Goal: Task Accomplishment & Management: Complete application form

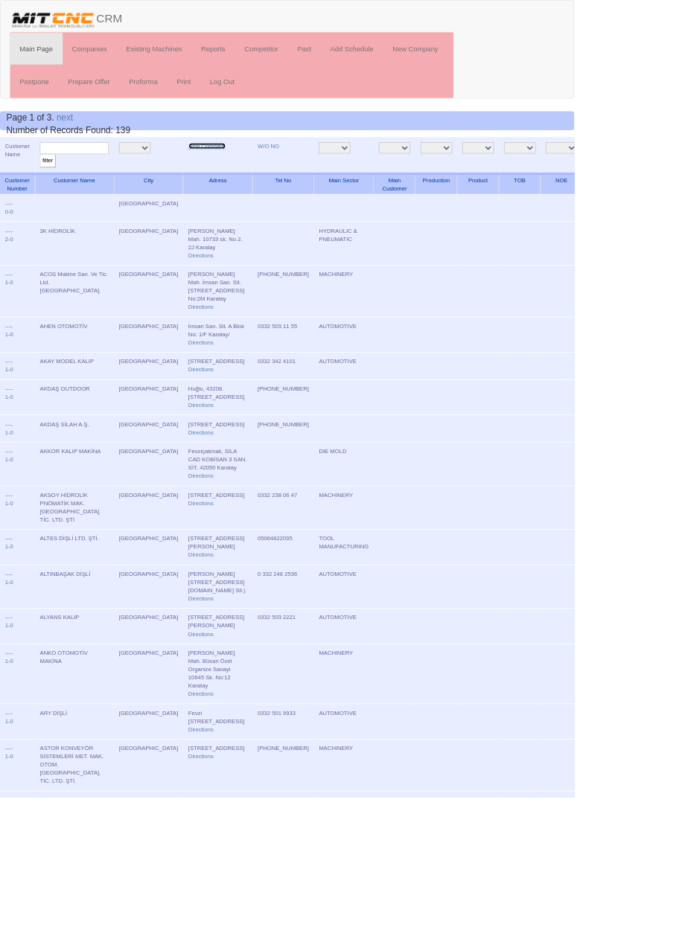
click at [222, 170] on link "New Company" at bounding box center [244, 171] width 44 height 7
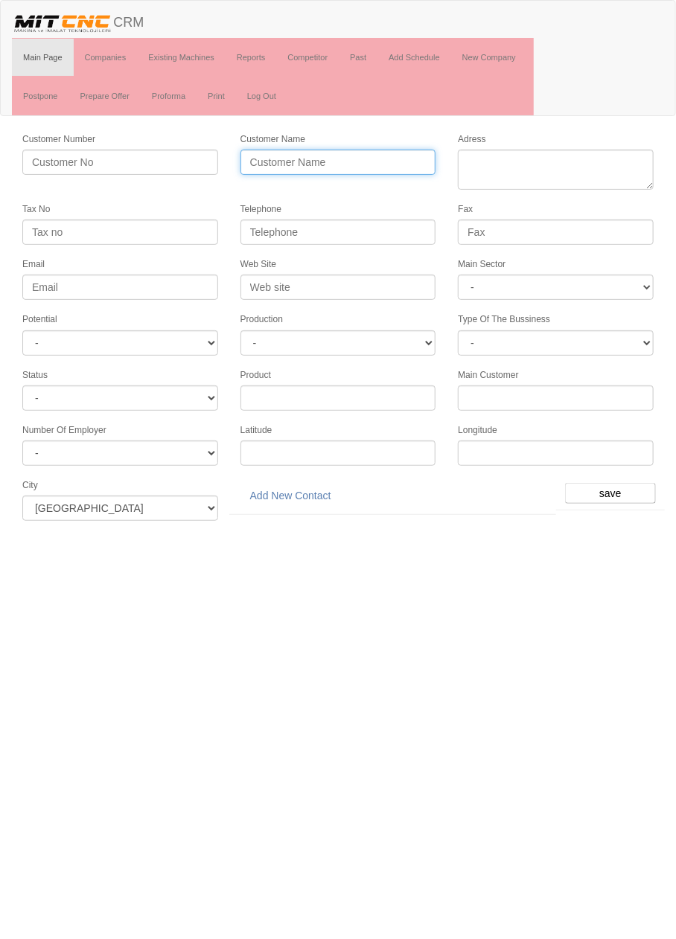
click at [319, 160] on input "Customer Name" at bounding box center [338, 162] width 196 height 25
type input "AER DİESEL"
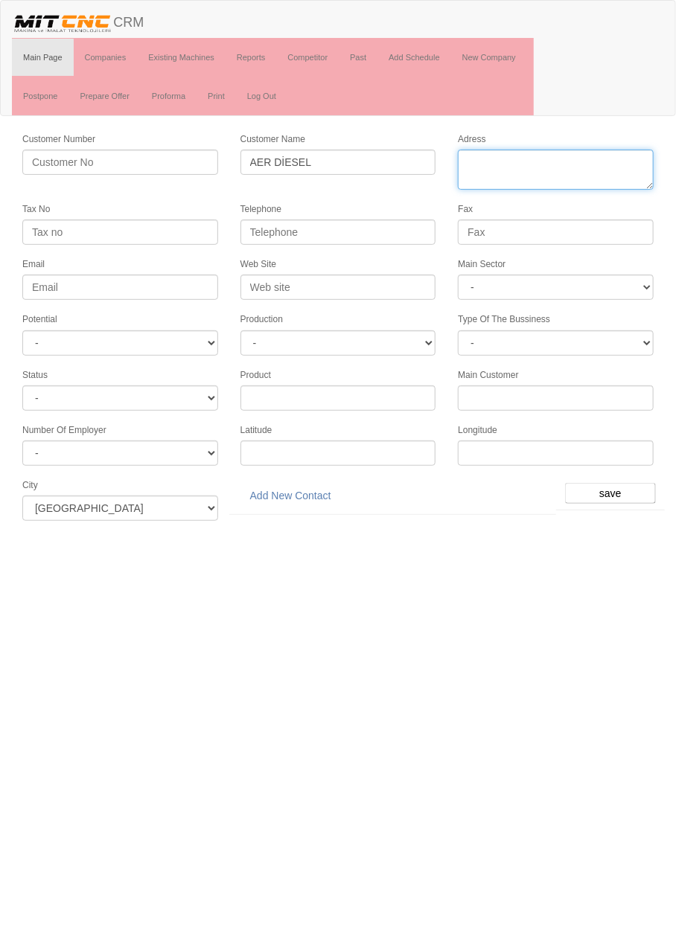
click at [549, 164] on textarea "Adress" at bounding box center [556, 170] width 196 height 40
type textarea "Fevziçakmak mahallesi 10465 sk. No:23/1 karatay"
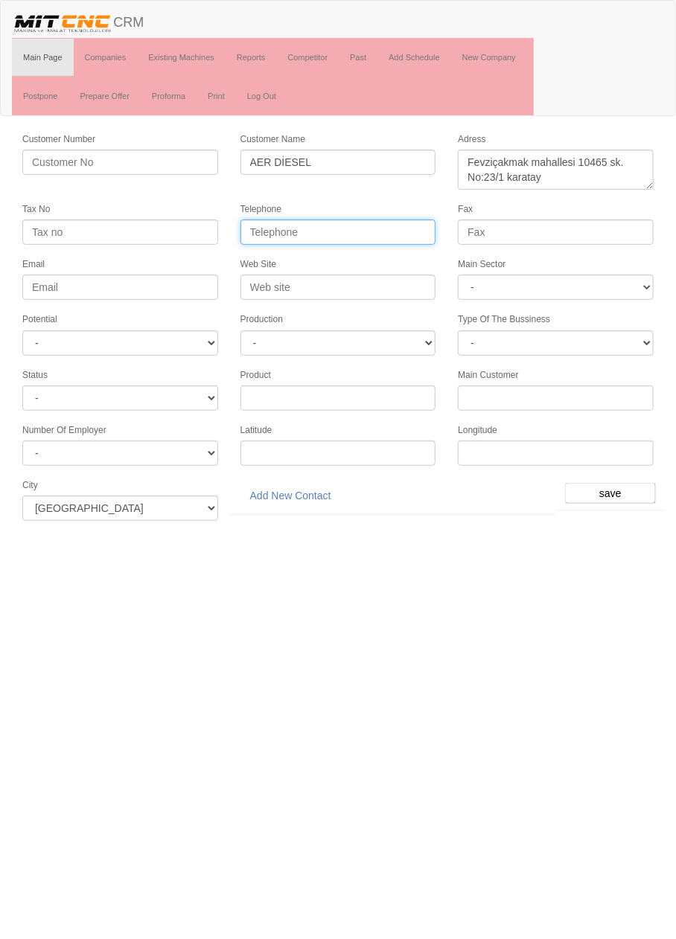
click at [390, 233] on input "Telephone" at bounding box center [338, 232] width 196 height 25
type input "0332 502 0099"
click at [581, 230] on input "Fax" at bounding box center [556, 232] width 196 height 25
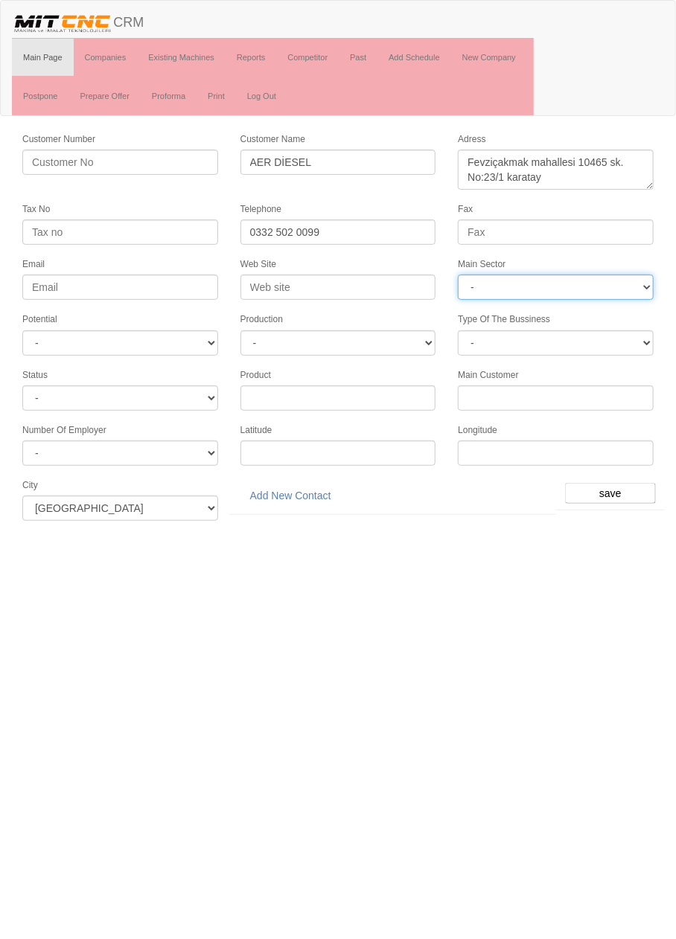
click at [565, 289] on select "- DIE MOLD MACHINERY DEFENCE ELECTRICAL COMPONENTS MEDICAL TOOL MANUFACTURING J…" at bounding box center [556, 287] width 196 height 25
select select "370"
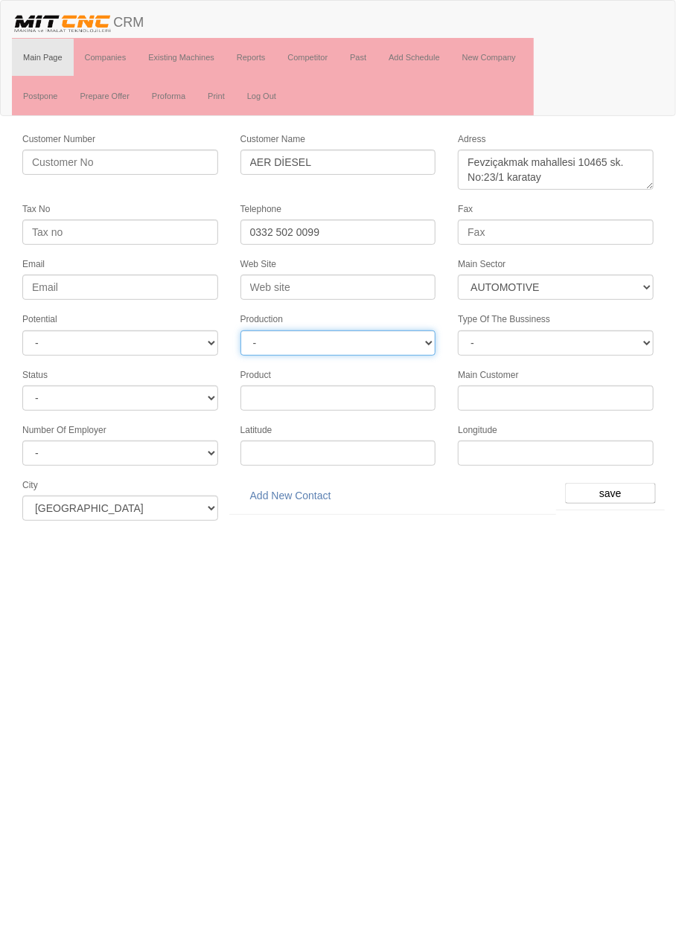
click at [410, 330] on select "-" at bounding box center [338, 342] width 196 height 25
click at [413, 334] on select "-" at bounding box center [338, 342] width 196 height 25
click at [194, 346] on select "- A1 A2 A3 B1 B2 B3 C1 C2 C3" at bounding box center [120, 342] width 196 height 25
click at [196, 344] on select "- A1 A2 A3 B1 B2 B3 C1 C2 C3" at bounding box center [120, 342] width 196 height 25
select select "5"
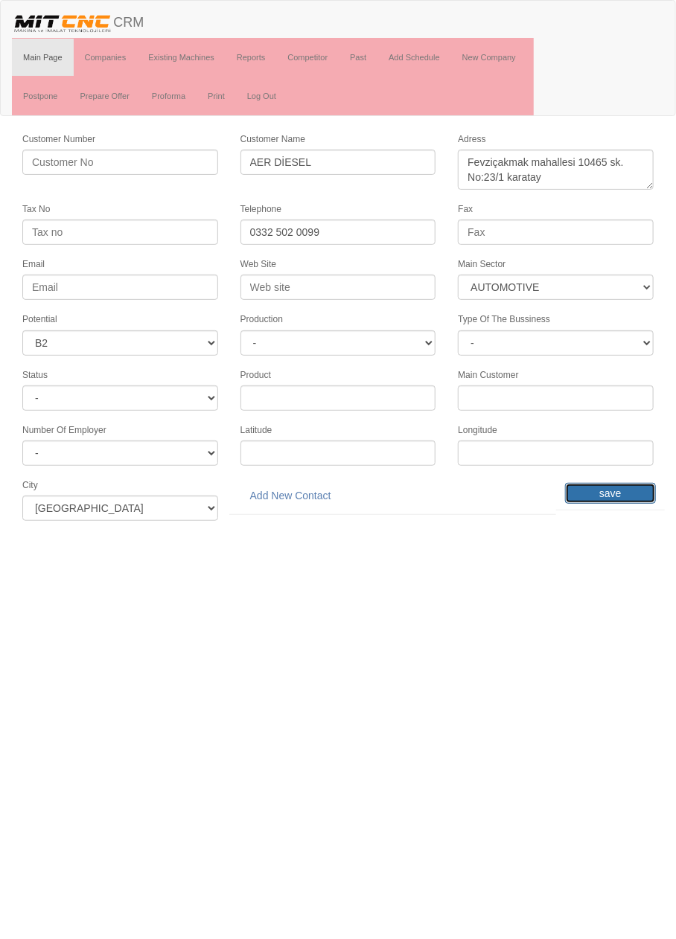
click at [616, 483] on input "save" at bounding box center [610, 493] width 91 height 21
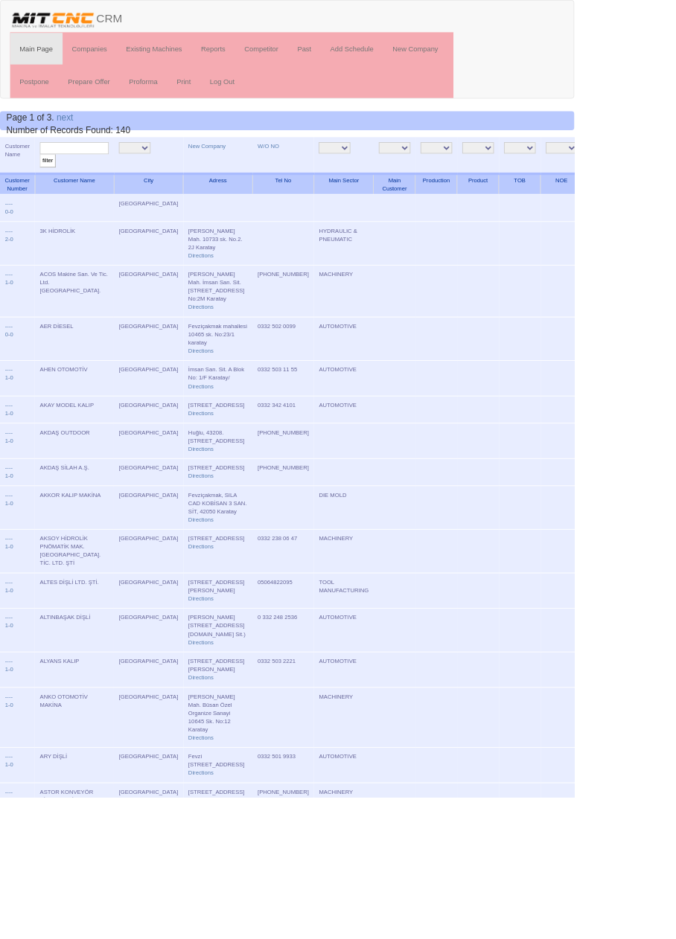
click at [103, 174] on input "text" at bounding box center [87, 174] width 81 height 14
type input "Aer"
click at [47, 182] on input "filter" at bounding box center [56, 190] width 19 height 16
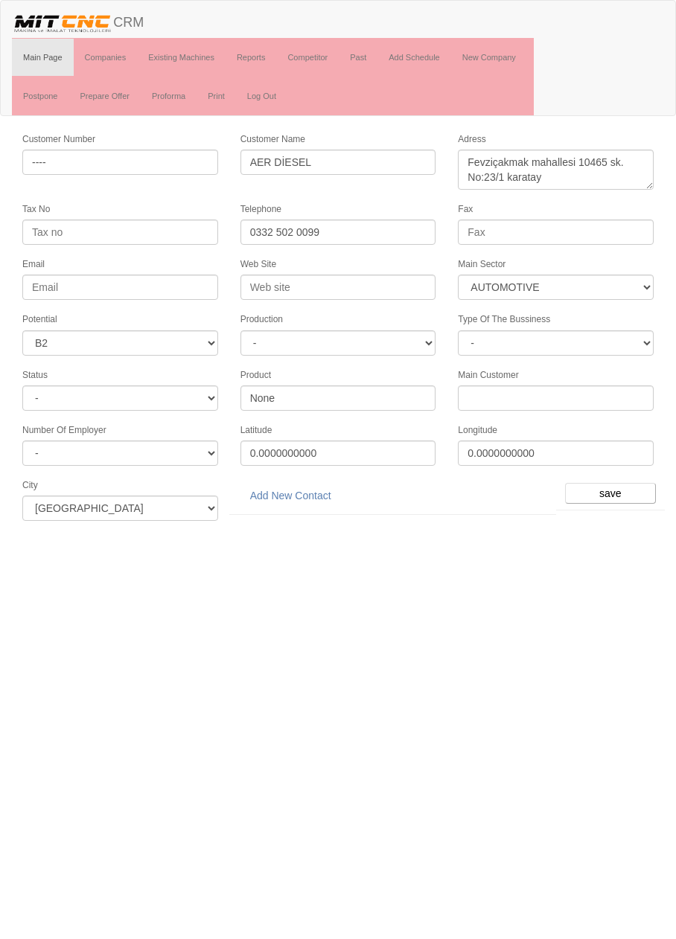
select select "370"
select select "5"
click at [315, 483] on link "Add New Contact" at bounding box center [290, 495] width 100 height 25
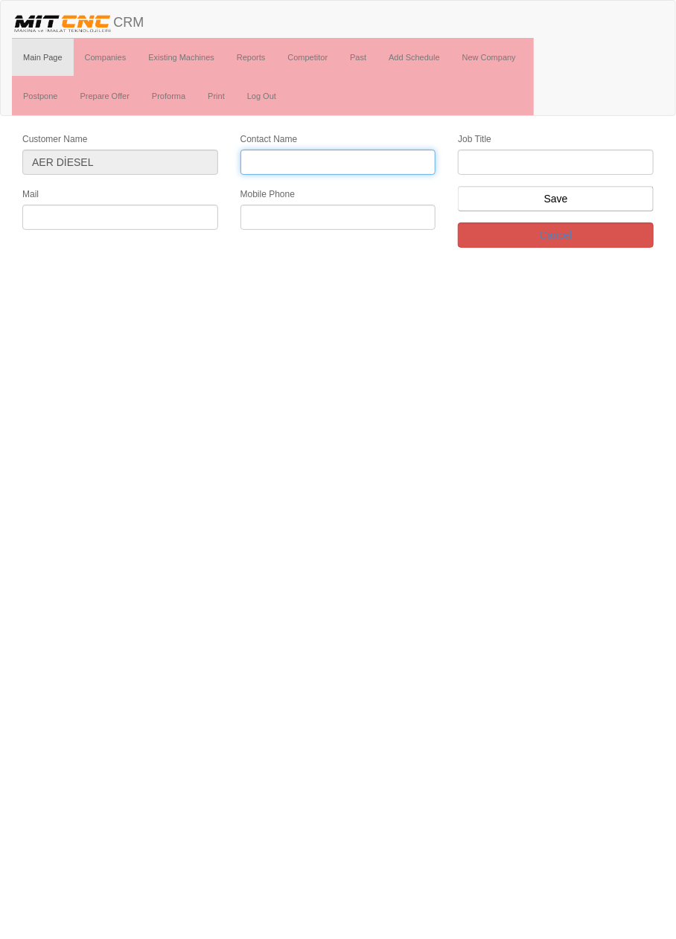
click at [371, 159] on input "Contact Name" at bounding box center [338, 162] width 196 height 25
type input "[PERSON_NAME]"
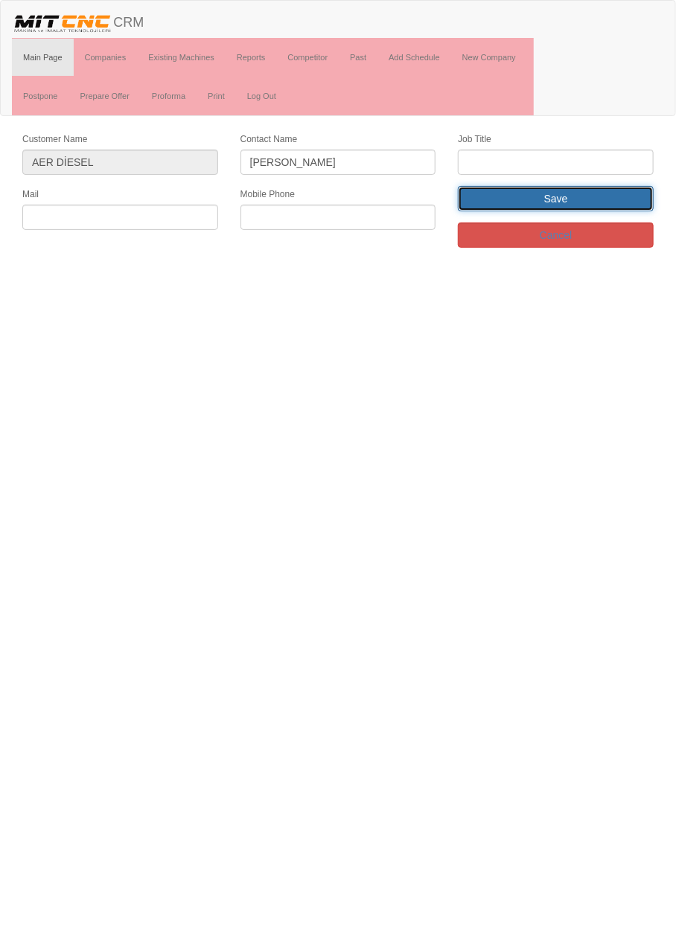
click at [587, 186] on input "Save" at bounding box center [556, 198] width 196 height 25
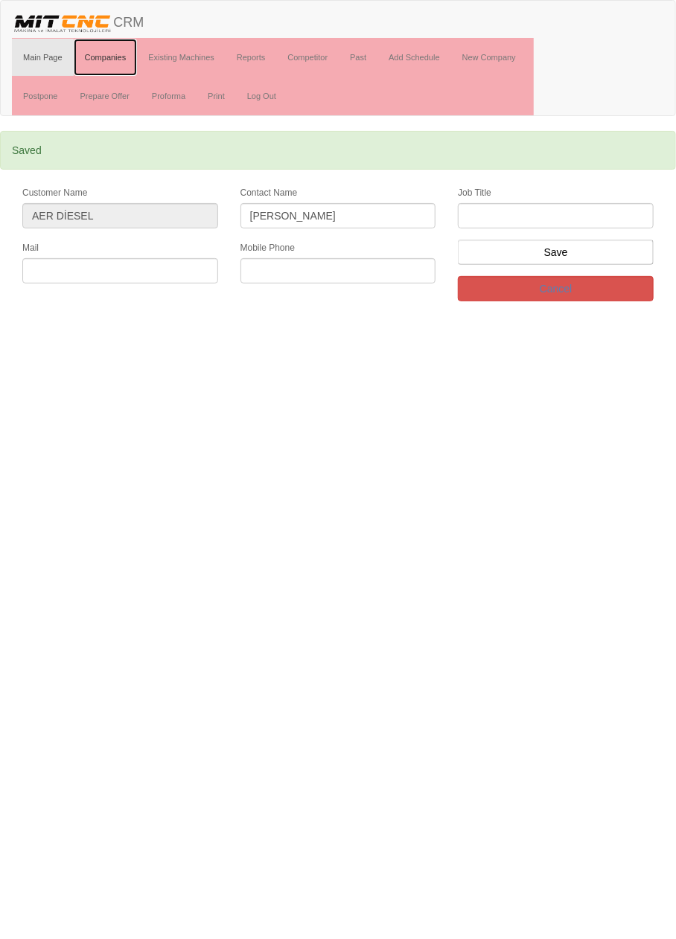
click at [117, 55] on link "Companies" at bounding box center [106, 57] width 64 height 37
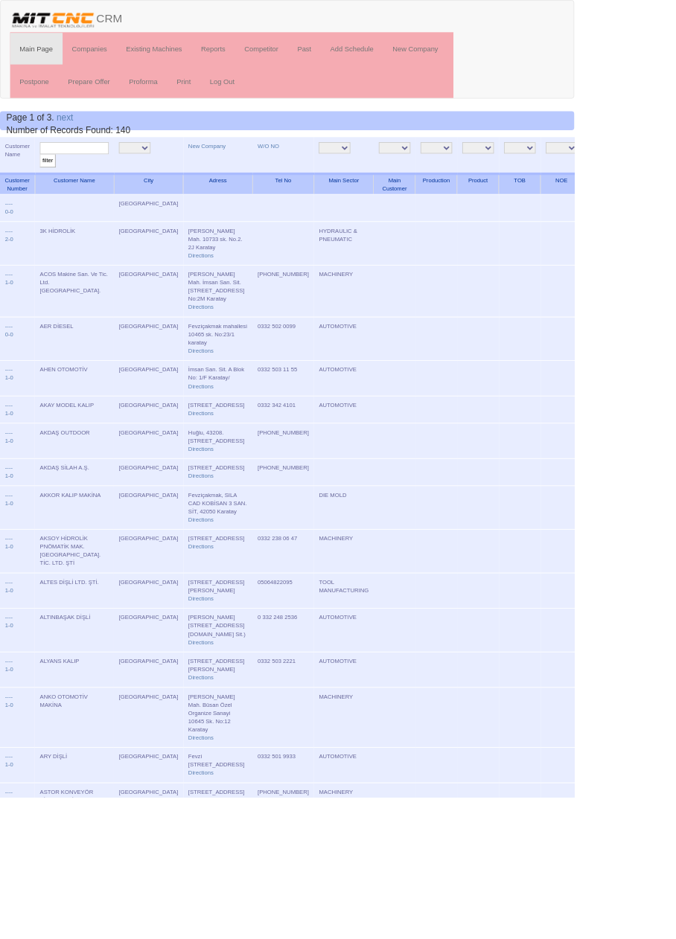
click at [109, 171] on input "text" at bounding box center [87, 174] width 81 height 14
type input "aer"
click at [47, 182] on input "filter" at bounding box center [56, 190] width 19 height 16
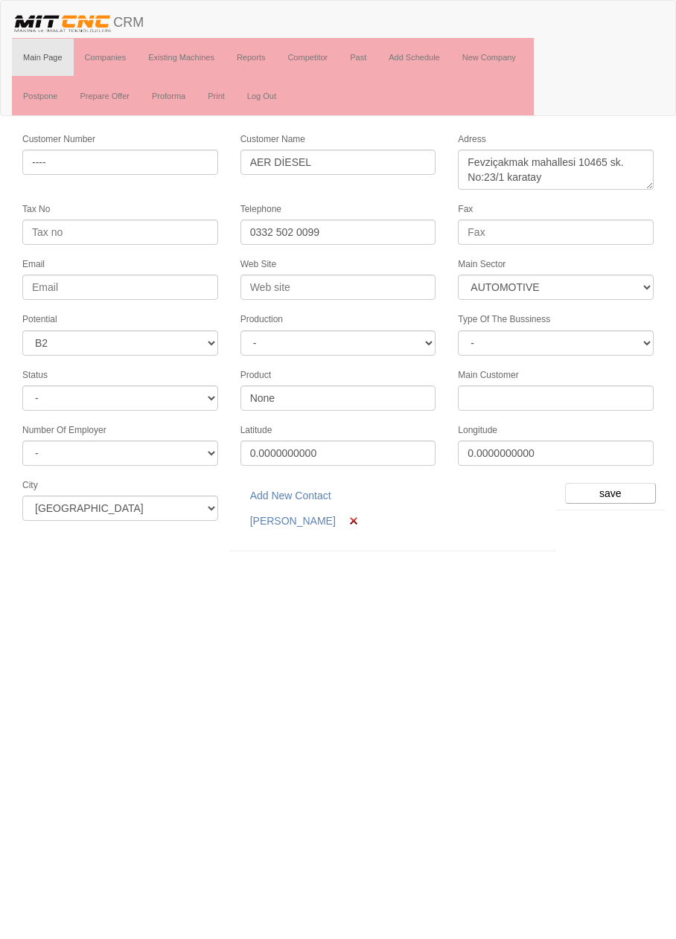
select select "370"
select select "5"
click at [279, 510] on link "[PERSON_NAME]" at bounding box center [292, 520] width 105 height 25
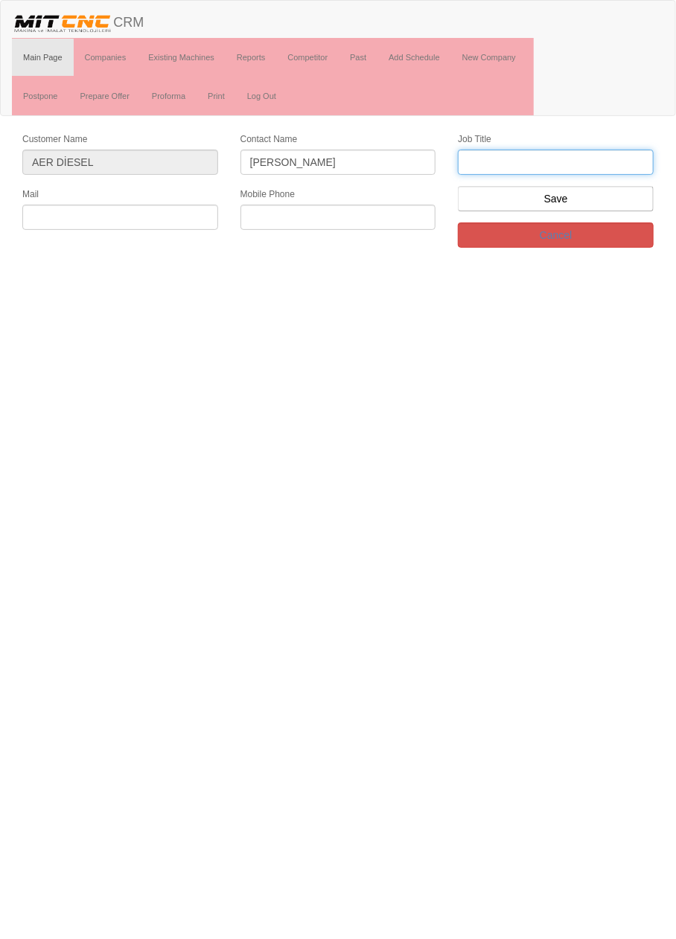
click at [534, 159] on input "text" at bounding box center [556, 162] width 196 height 25
type input "Genel Müdür"
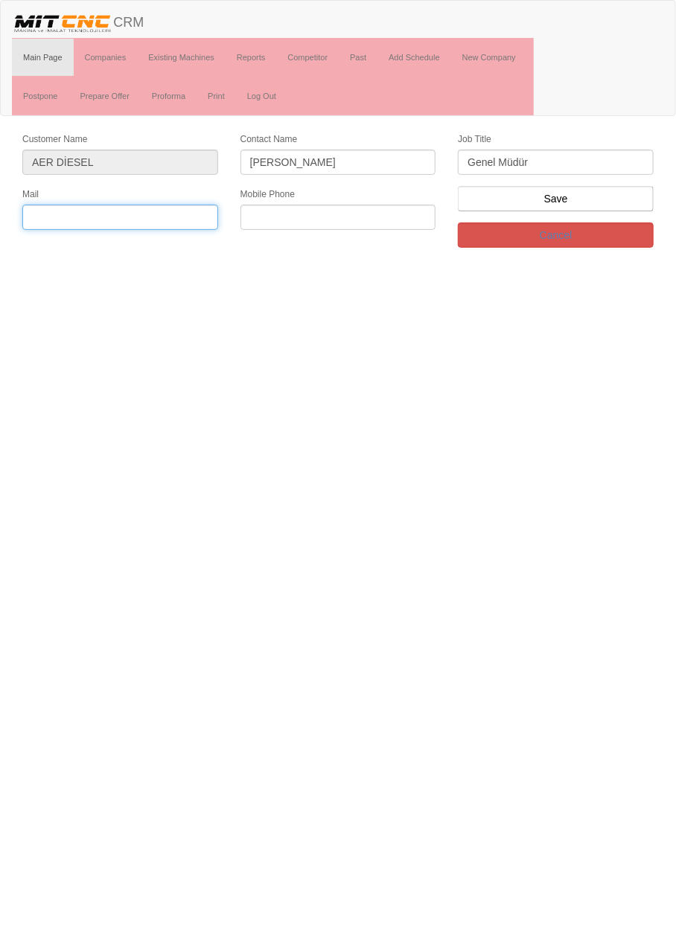
click at [164, 216] on input "text" at bounding box center [120, 217] width 196 height 25
type input "ali@aerdiesel.com"
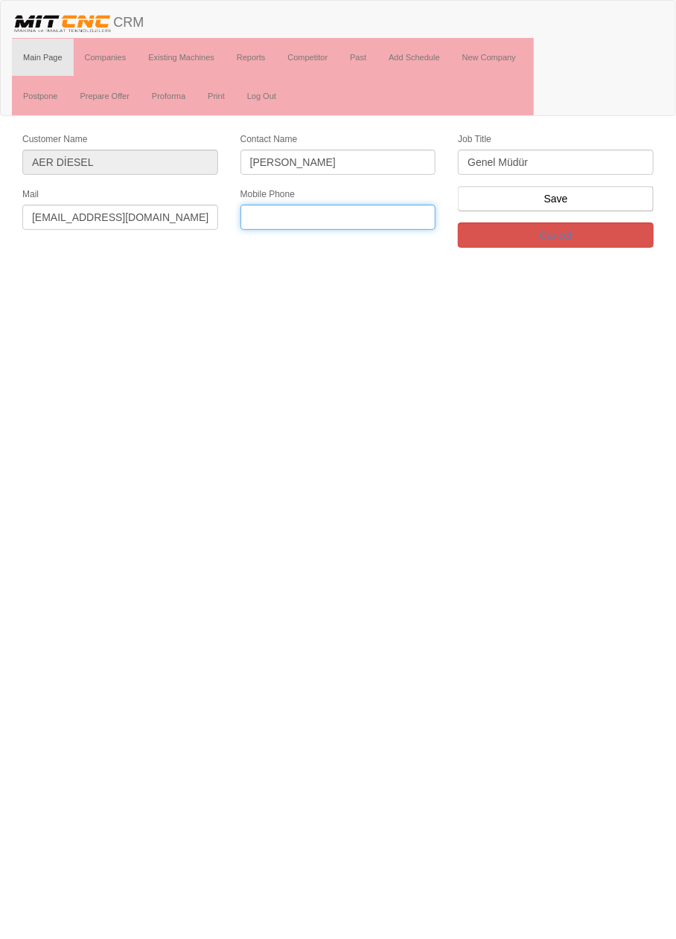
click at [389, 215] on input "text" at bounding box center [338, 217] width 196 height 25
type input "0532 055 8859"
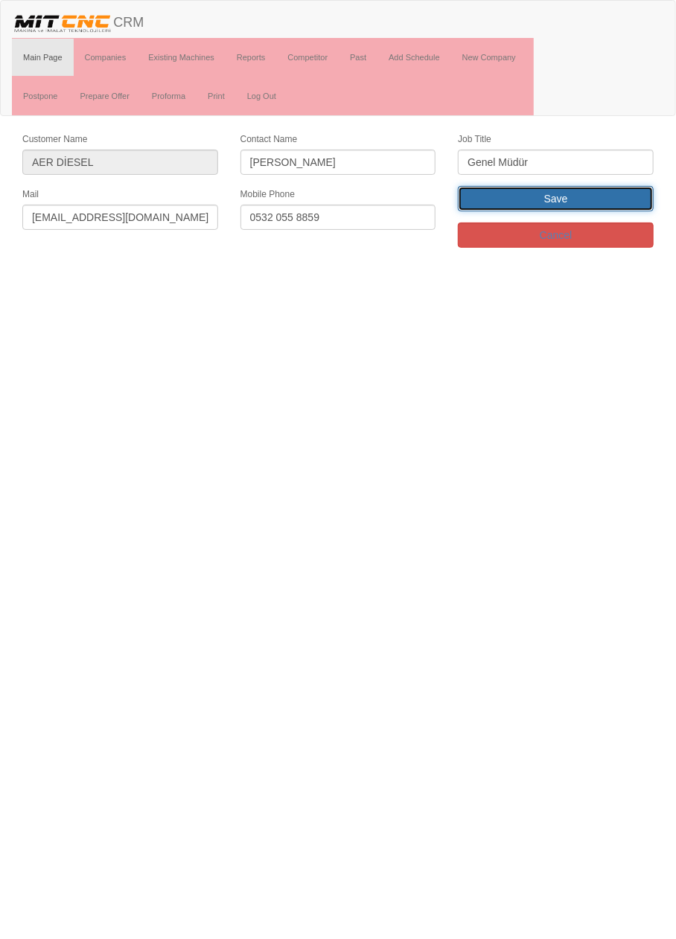
click at [627, 198] on input "Save" at bounding box center [556, 198] width 196 height 25
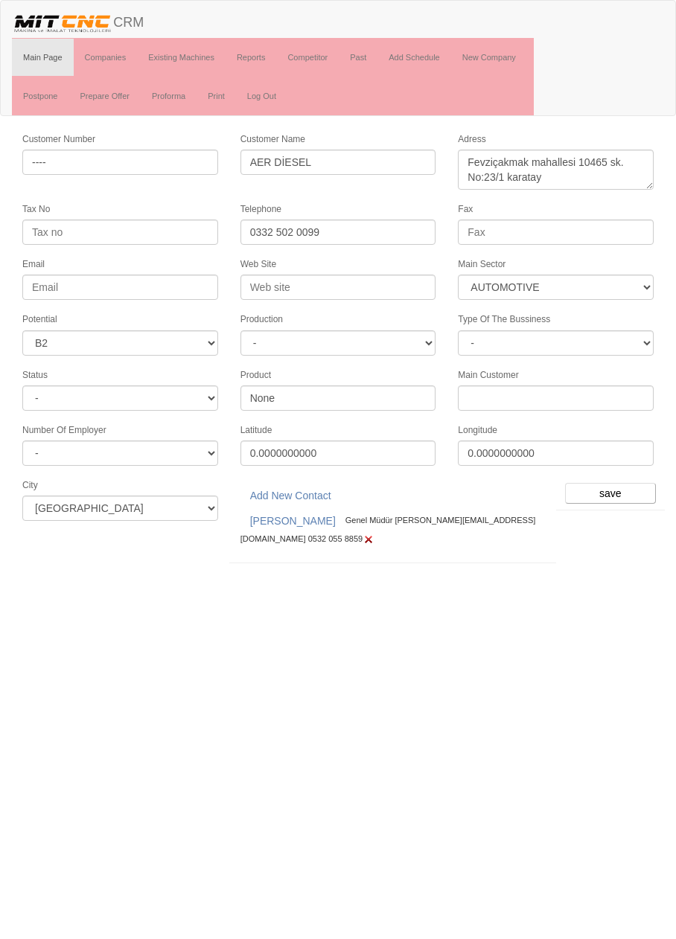
select select "370"
select select "5"
click at [601, 488] on input "save" at bounding box center [610, 493] width 91 height 21
